Goal: Transaction & Acquisition: Purchase product/service

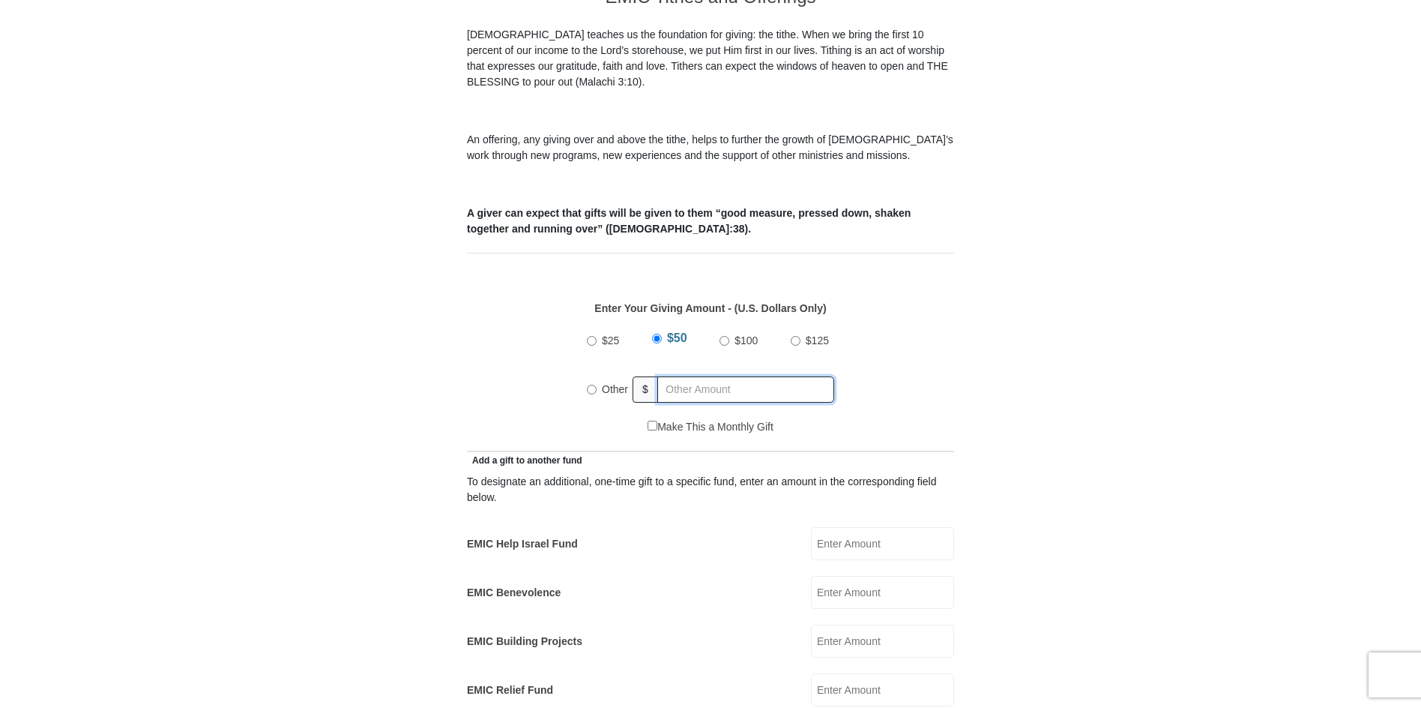
radio input "true"
click at [672, 376] on input "text" at bounding box center [749, 389] width 172 height 26
type input "30.00"
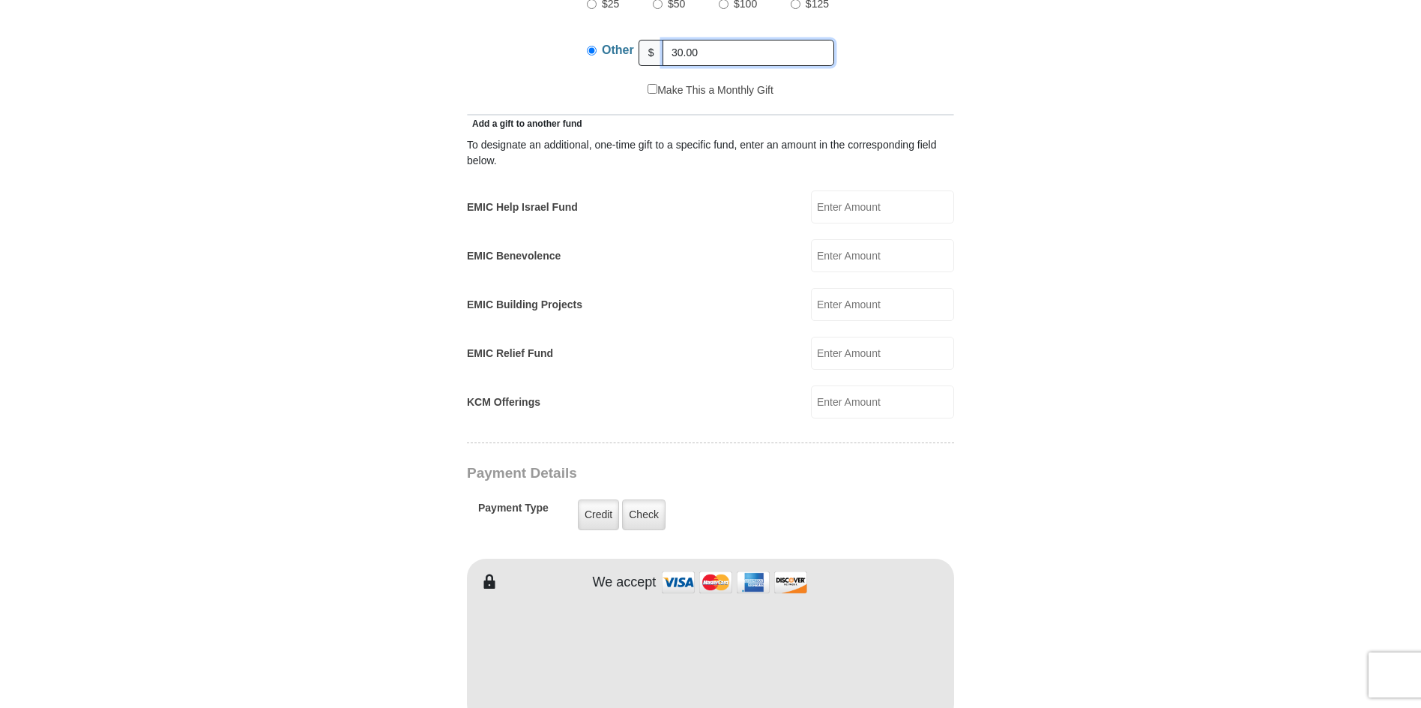
scroll to position [825, 0]
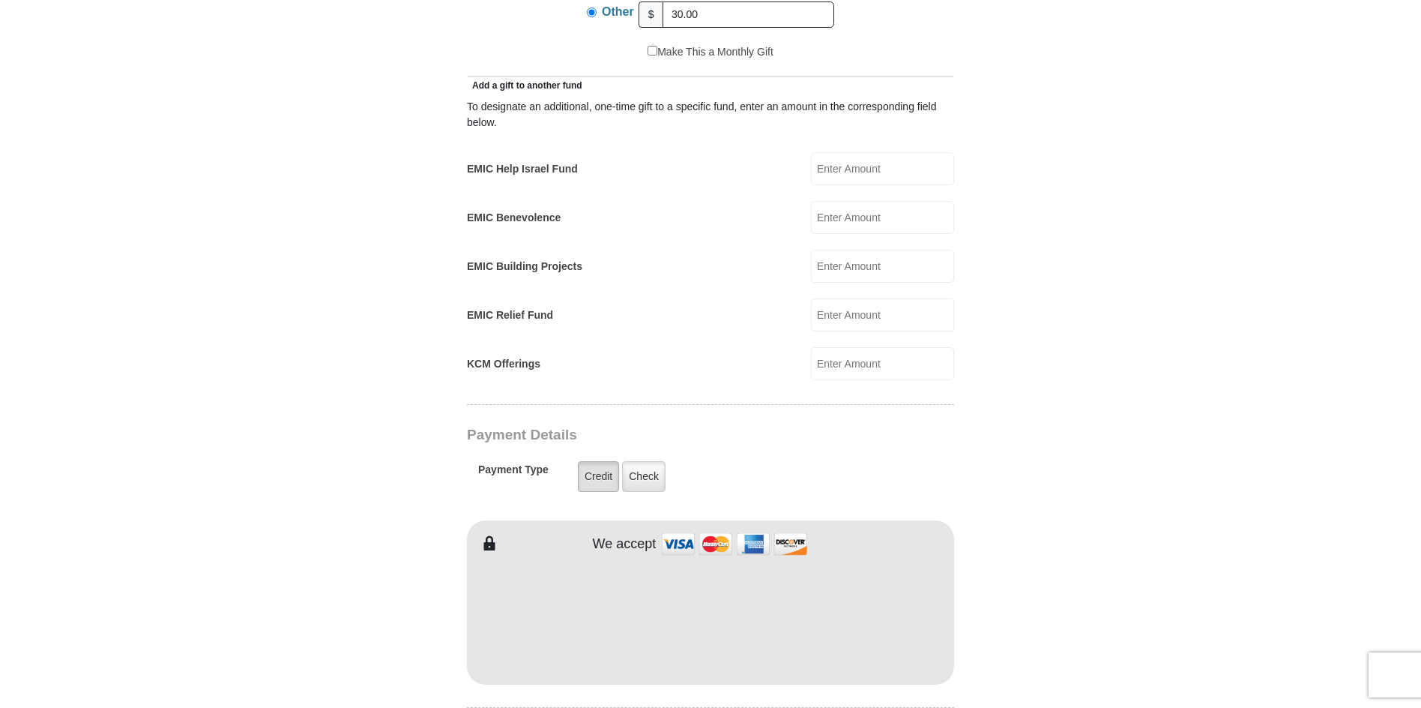
click at [589, 461] on label "Credit" at bounding box center [598, 476] width 41 height 31
click at [0, 0] on input "Credit" at bounding box center [0, 0] width 0 height 0
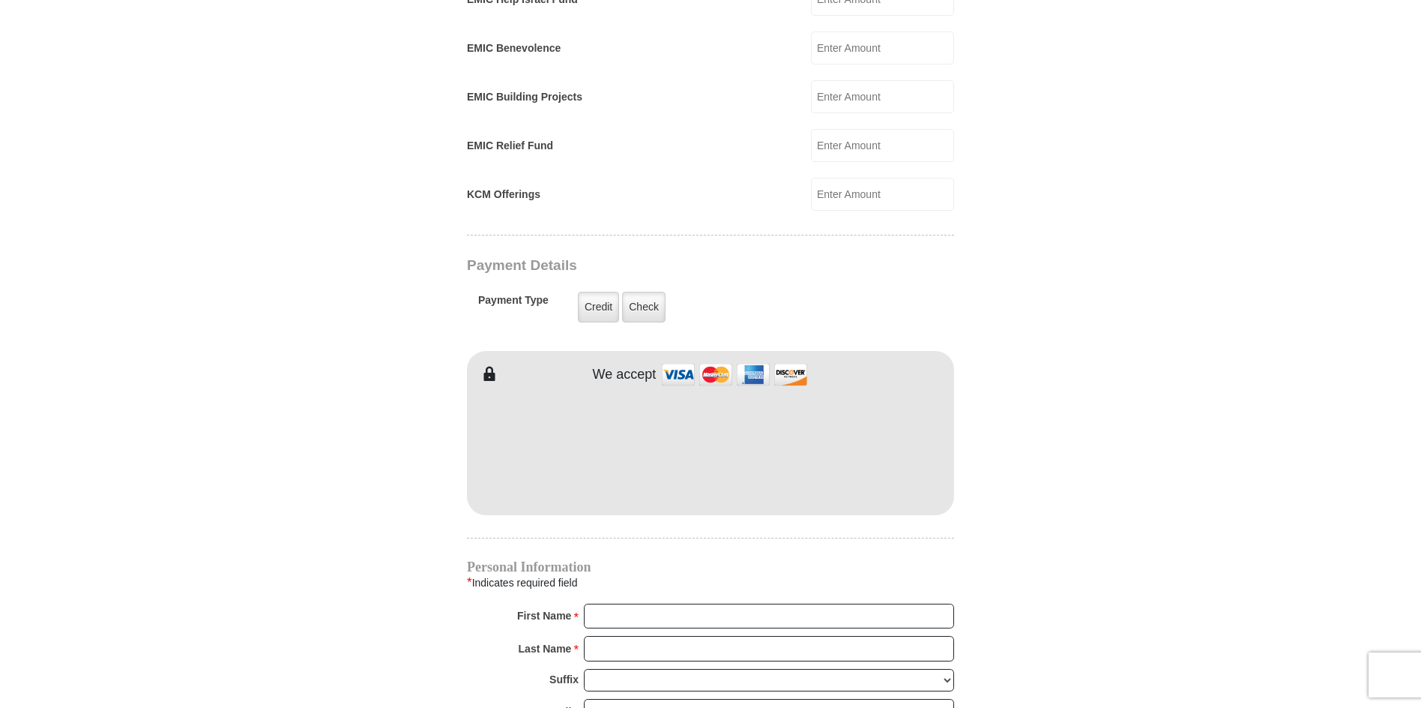
scroll to position [1049, 0]
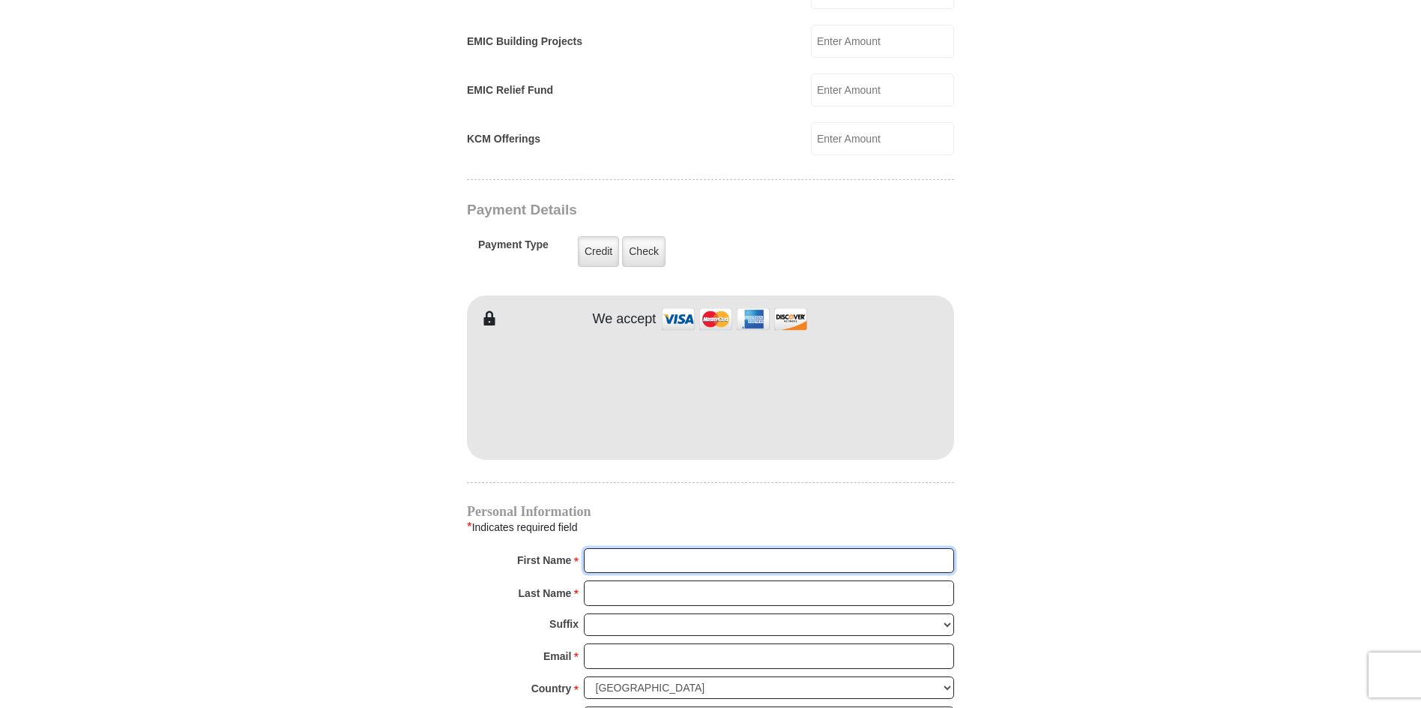
click at [635, 548] on input "First Name *" at bounding box center [769, 560] width 370 height 25
type input "[PERSON_NAME]"
click at [652, 580] on input "Last Name *" at bounding box center [769, 592] width 370 height 25
type input "[PERSON_NAME]"
click at [668, 643] on input "Email *" at bounding box center [769, 655] width 370 height 25
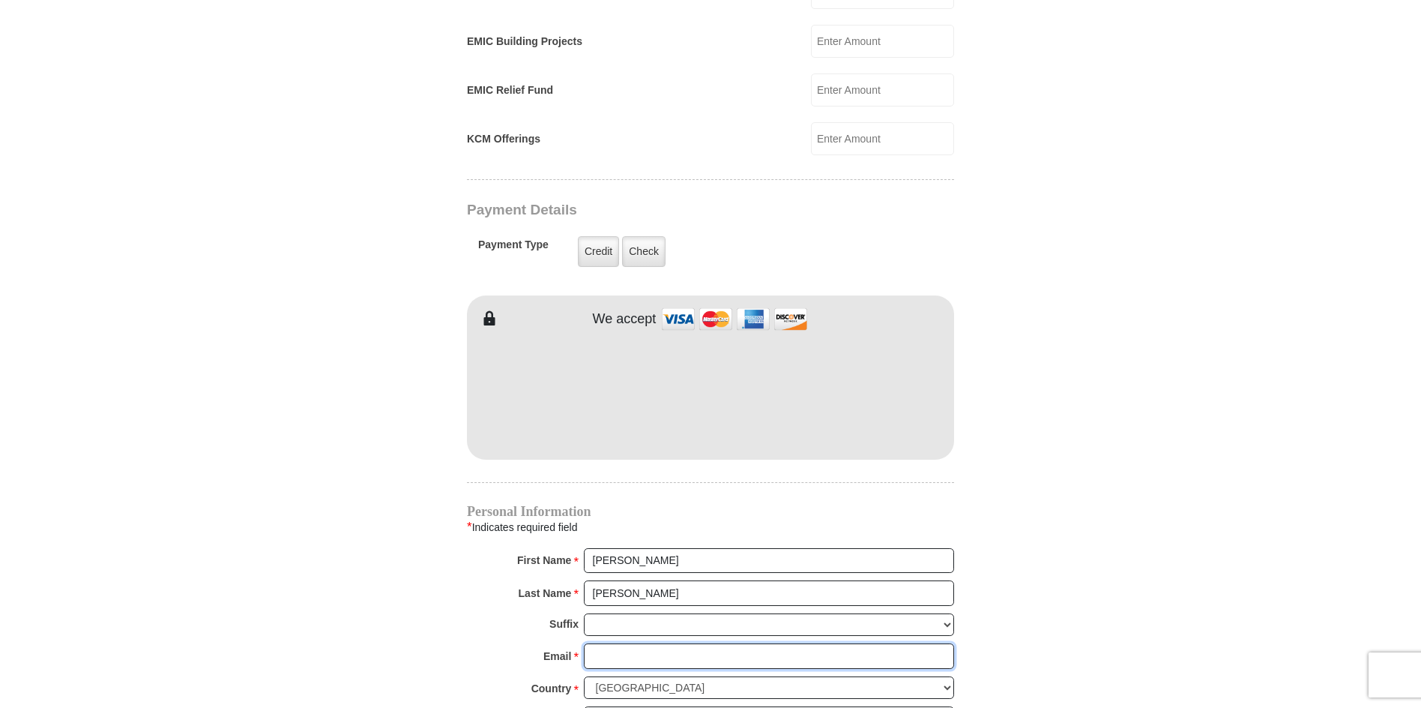
type input "[EMAIL_ADDRESS][DOMAIN_NAME]"
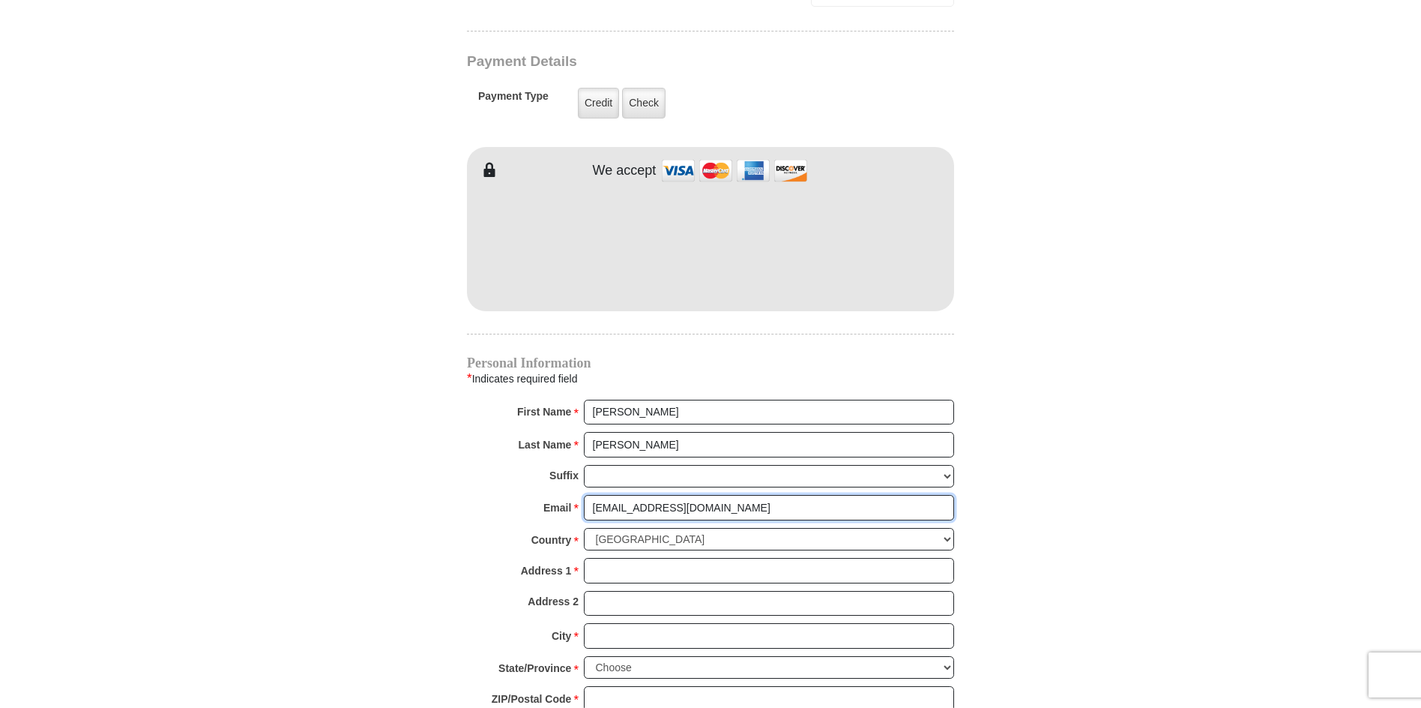
scroll to position [1199, 0]
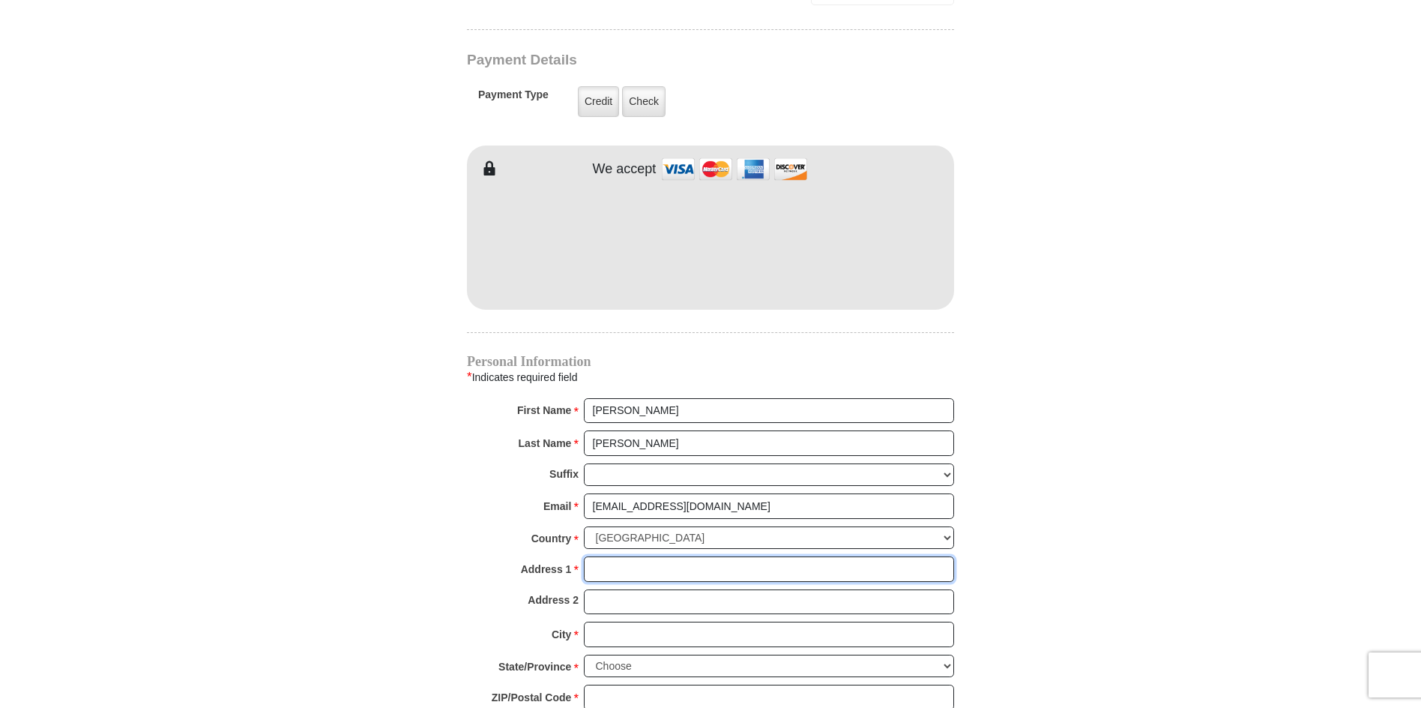
click at [656, 556] on input "Address 1 *" at bounding box center [769, 568] width 370 height 25
type input "P.O. Box 110053"
click at [669, 621] on input "City *" at bounding box center [769, 633] width 370 height 25
type input "Carrollton"
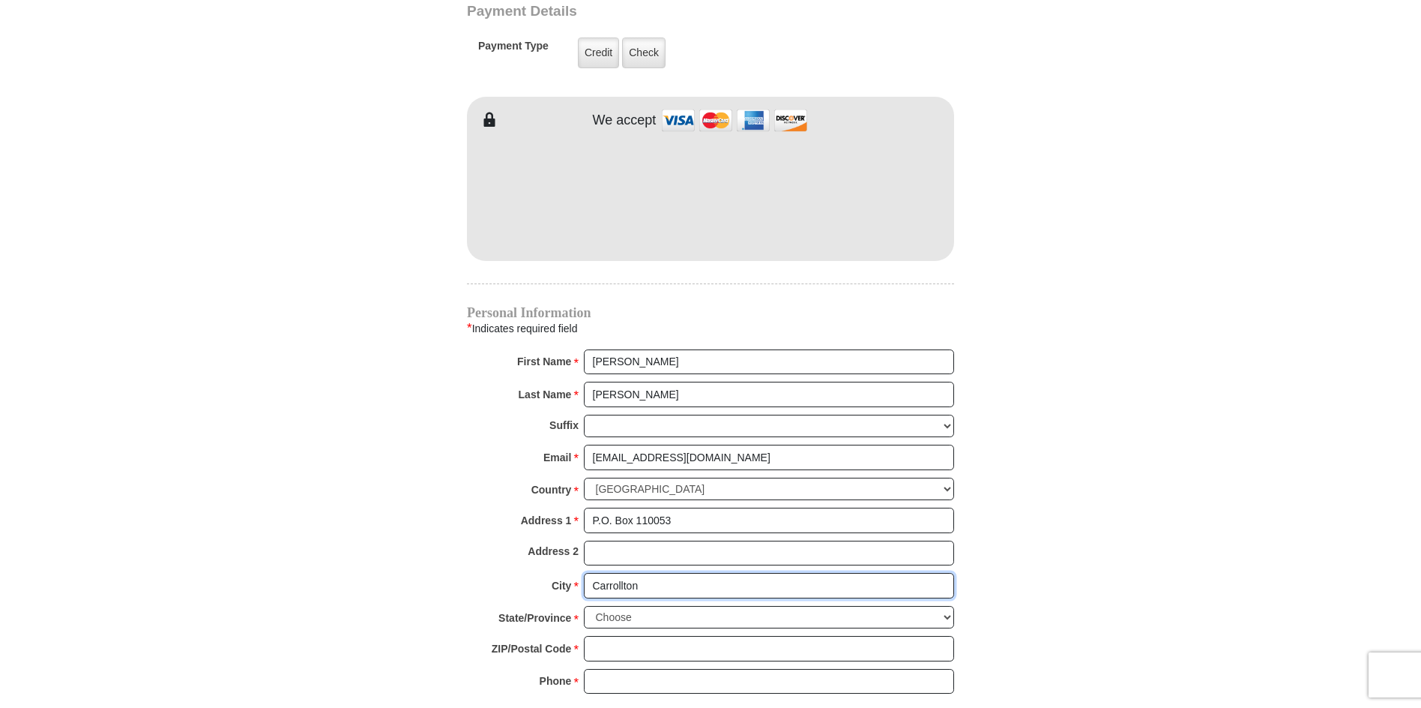
scroll to position [1274, 0]
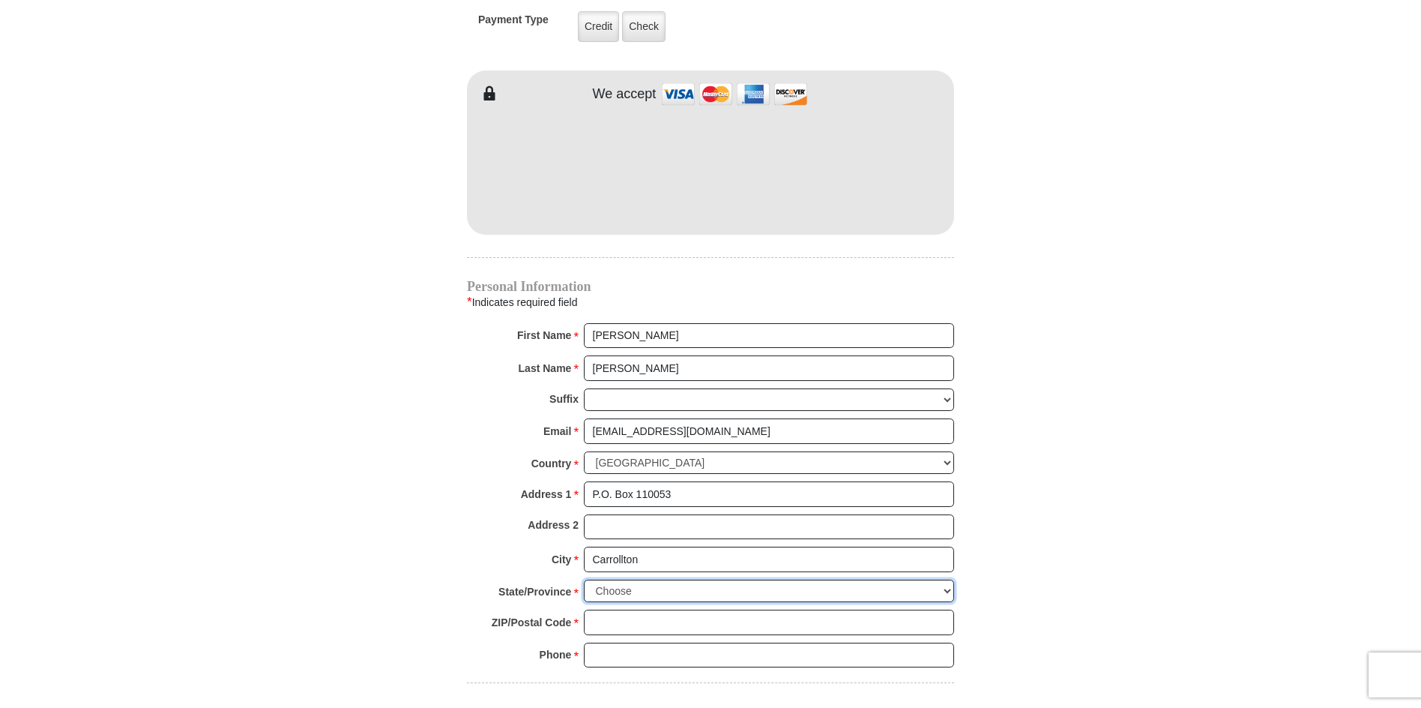
click at [658, 579] on select "Choose [US_STATE] [US_STATE] [US_STATE] [US_STATE] [US_STATE] Armed Forces Amer…" at bounding box center [769, 590] width 370 height 23
select select "[GEOGRAPHIC_DATA]"
click at [584, 579] on select "Choose [US_STATE] [US_STATE] [US_STATE] [US_STATE] [US_STATE] Armed Forces Amer…" at bounding box center [769, 590] width 370 height 23
click at [636, 609] on input "ZIP/Postal Code *" at bounding box center [769, 621] width 370 height 25
type input "75011"
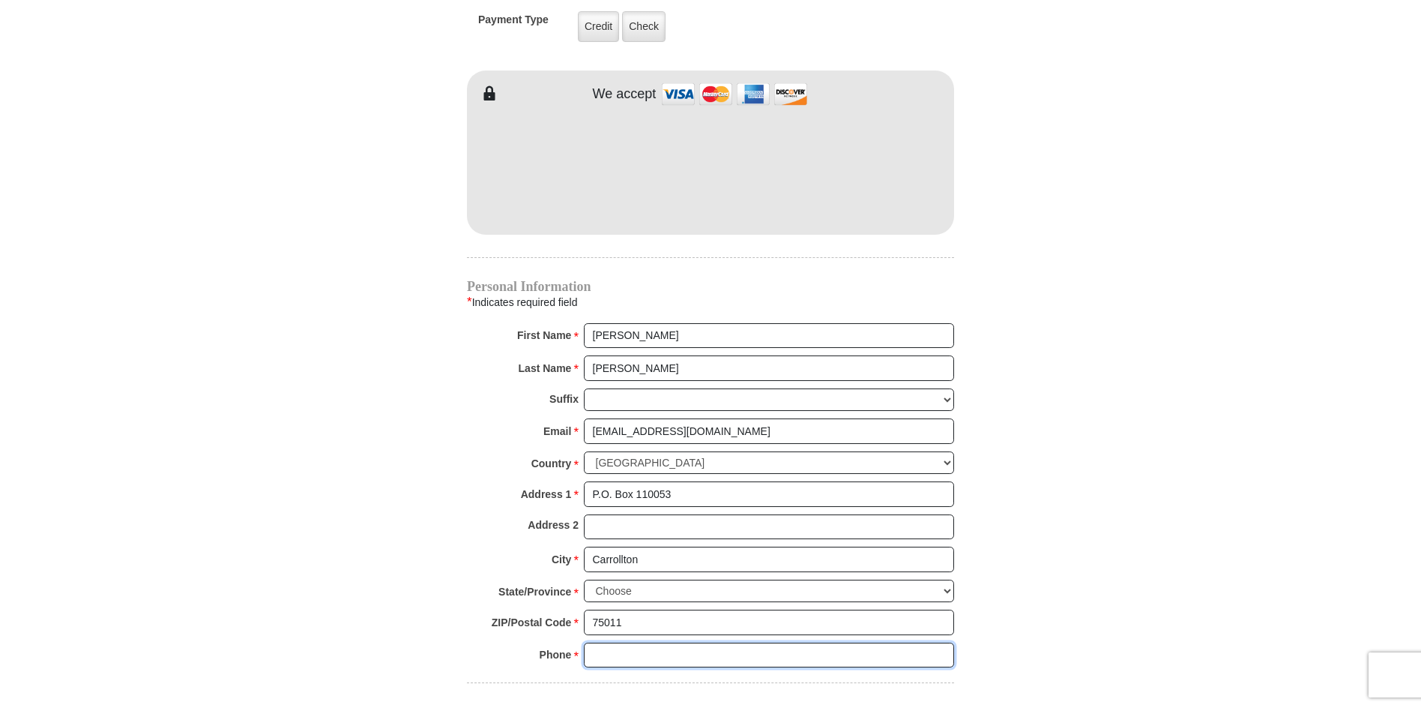
click at [630, 642] on input "Phone * *" at bounding box center [769, 654] width 370 height 25
type input "2147699220"
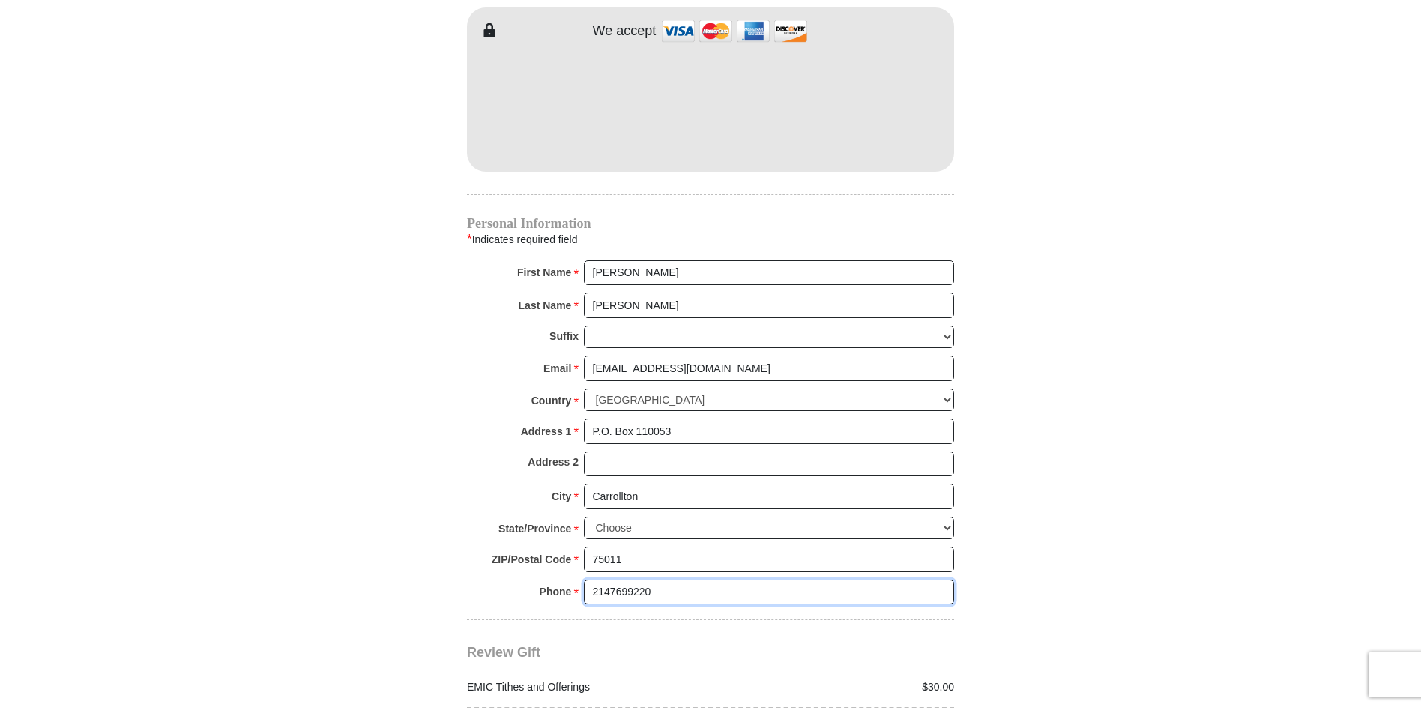
scroll to position [1424, 0]
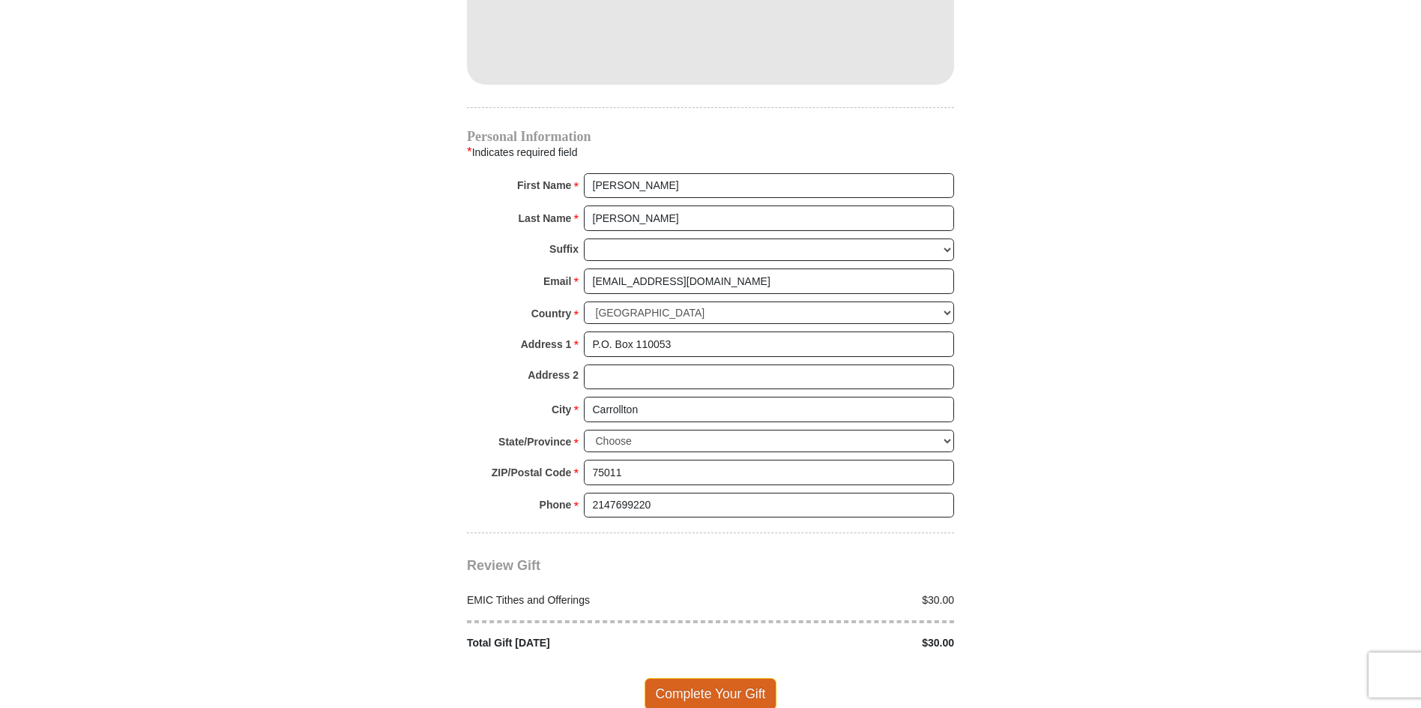
click at [725, 678] on span "Complete Your Gift" at bounding box center [711, 693] width 133 height 31
